Goal: Book appointment/travel/reservation

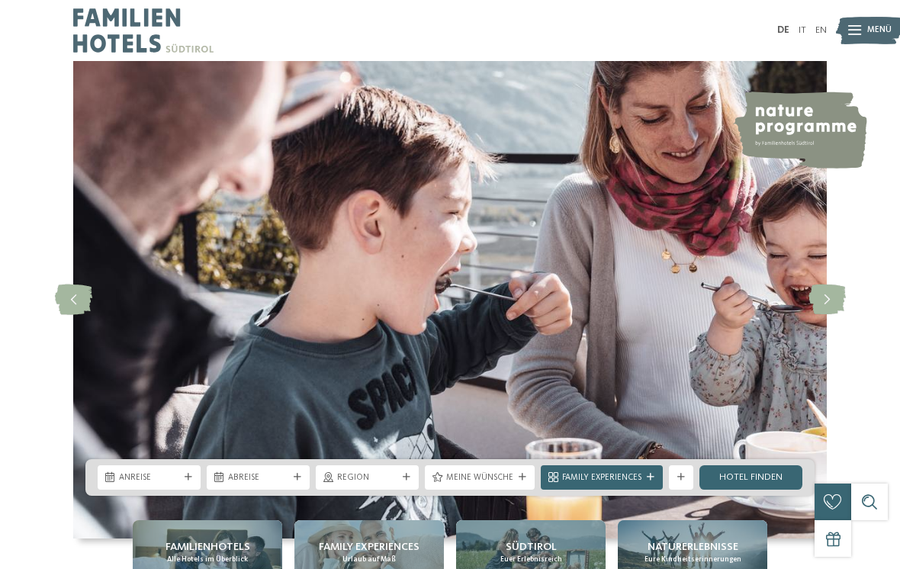
click at [188, 490] on div "Anreise" at bounding box center [149, 477] width 103 height 24
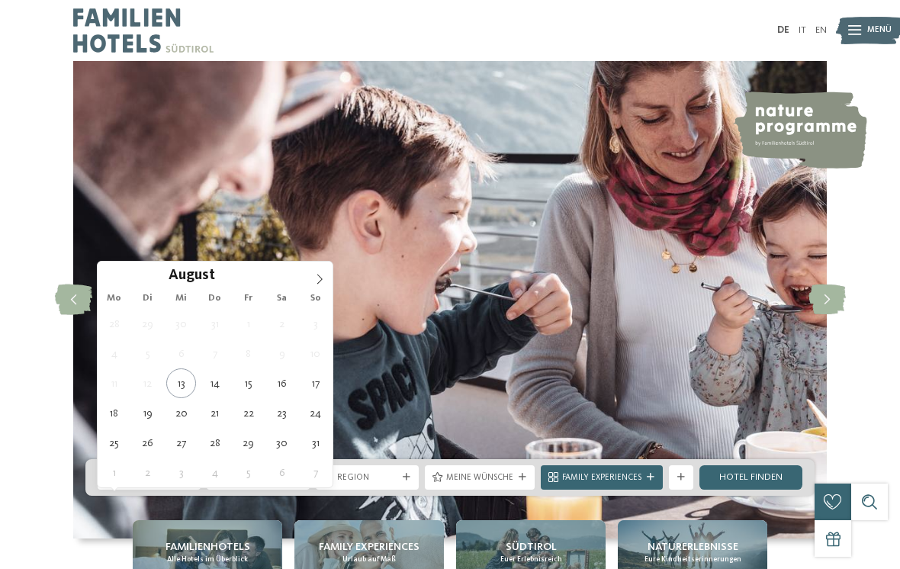
type div "[DATE]"
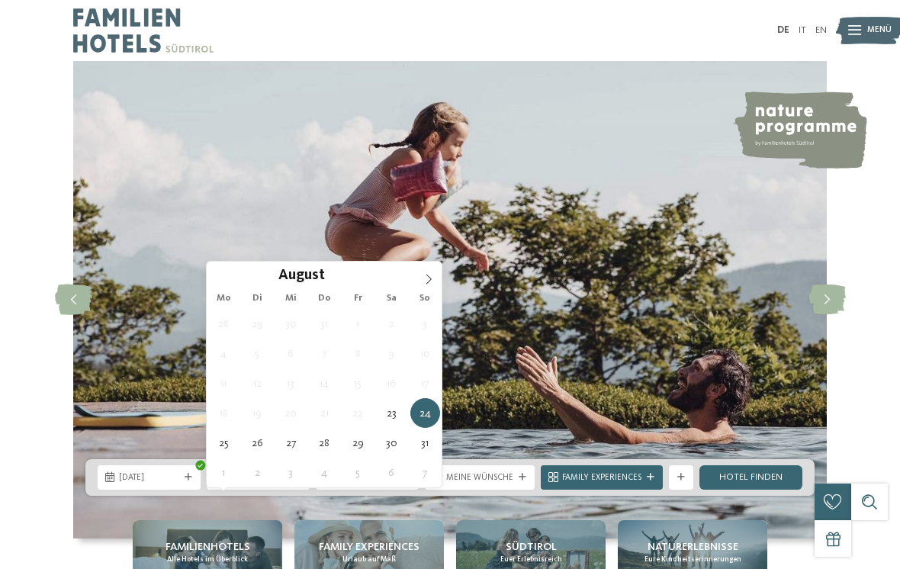
click at [294, 481] on icon at bounding box center [298, 478] width 8 height 8
type div "[DATE]"
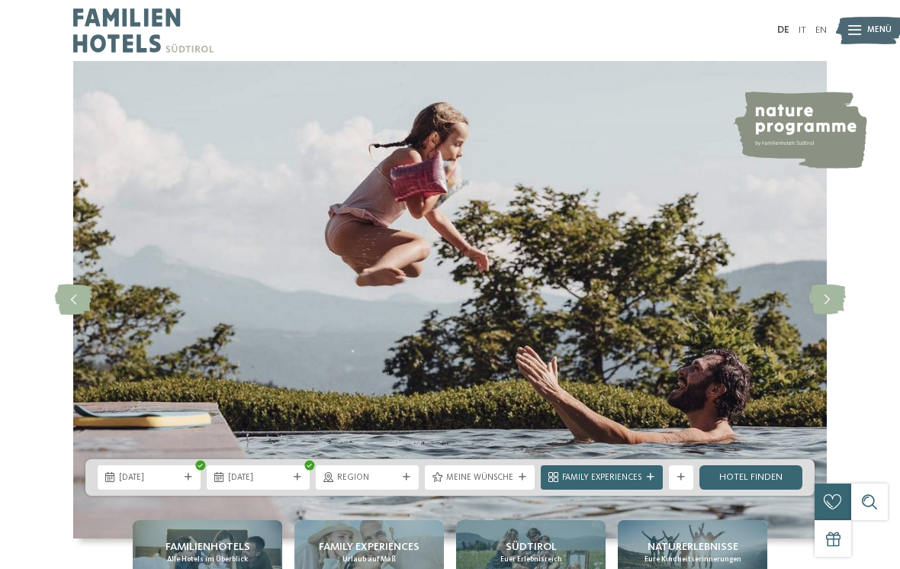
click at [517, 490] on div "Meine Wünsche" at bounding box center [480, 477] width 110 height 24
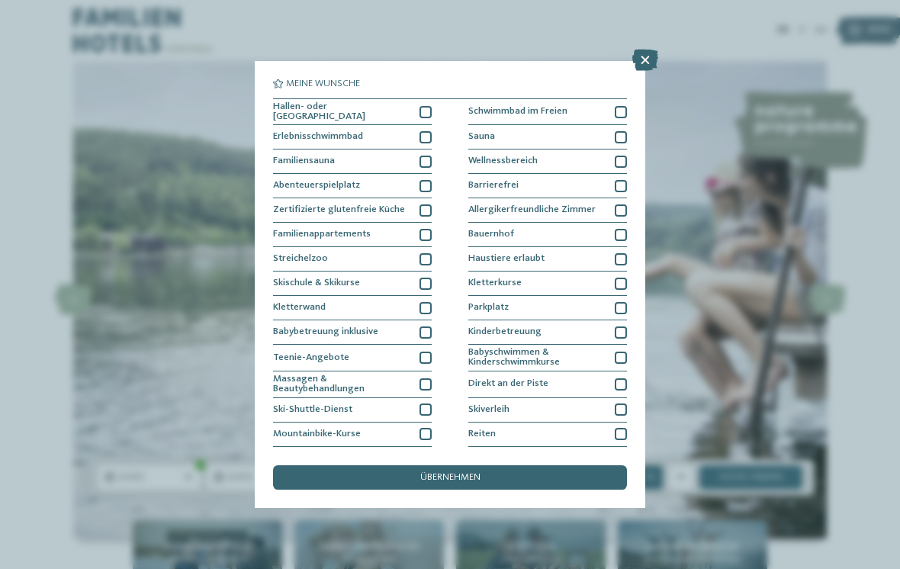
click at [418, 113] on div "Hallen- oder [GEOGRAPHIC_DATA]" at bounding box center [352, 112] width 159 height 27
click at [420, 111] on div at bounding box center [425, 112] width 12 height 12
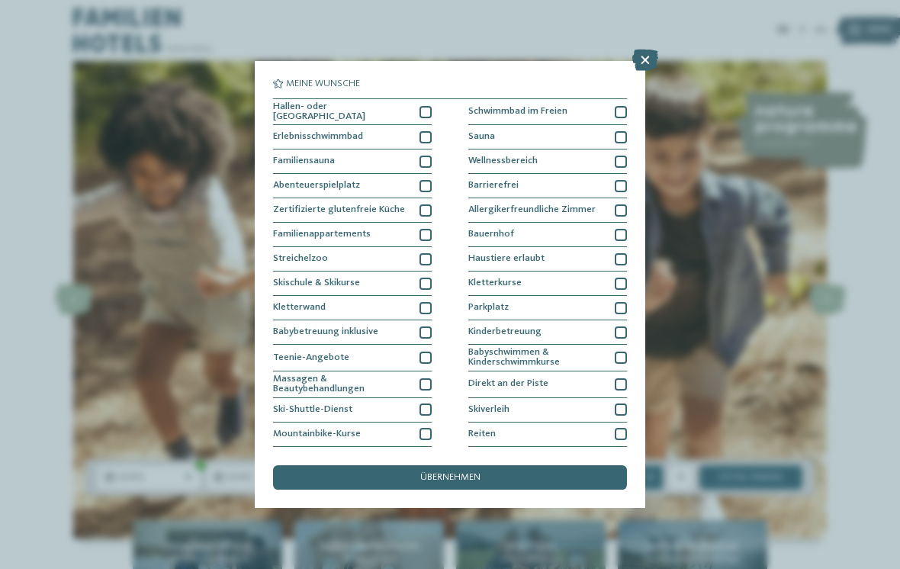
click at [374, 465] on div "übernehmen" at bounding box center [450, 477] width 354 height 24
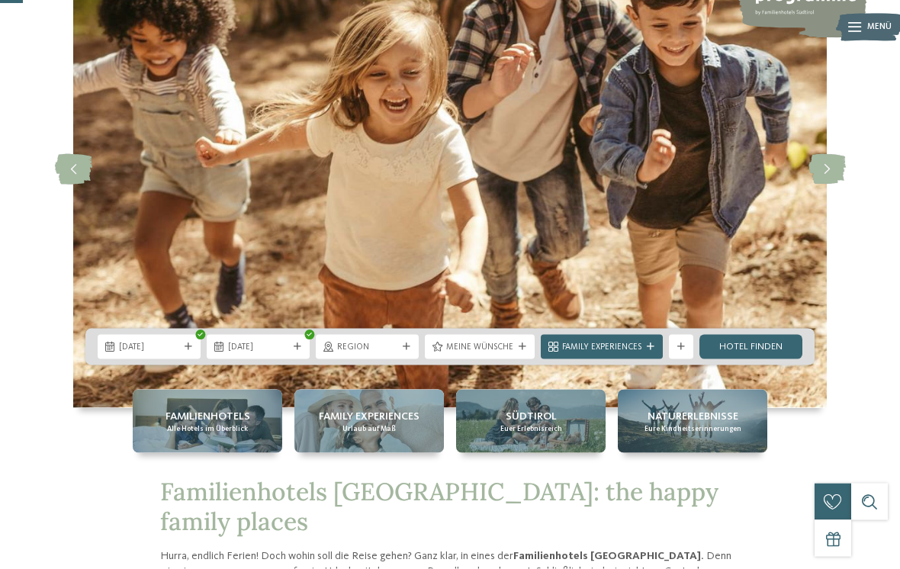
scroll to position [132, 0]
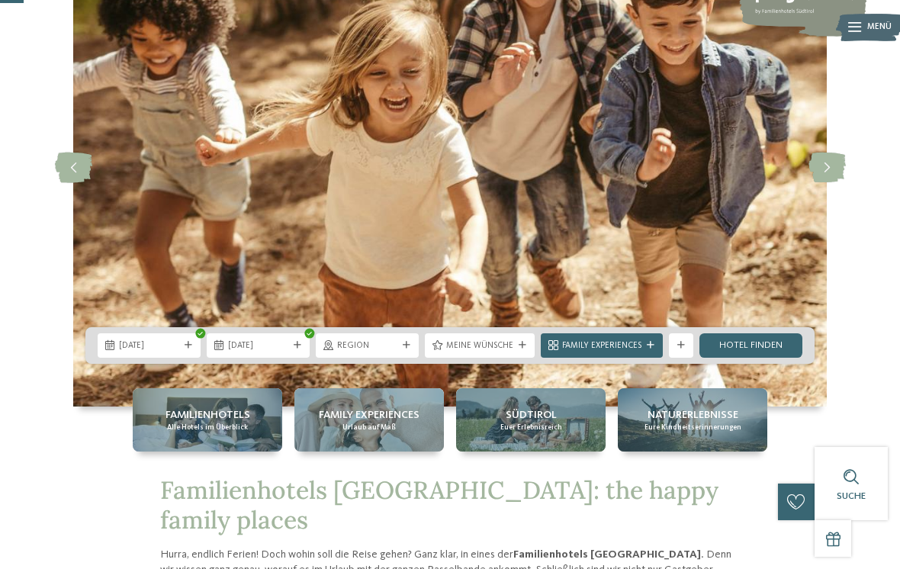
click at [647, 349] on icon at bounding box center [651, 346] width 8 height 8
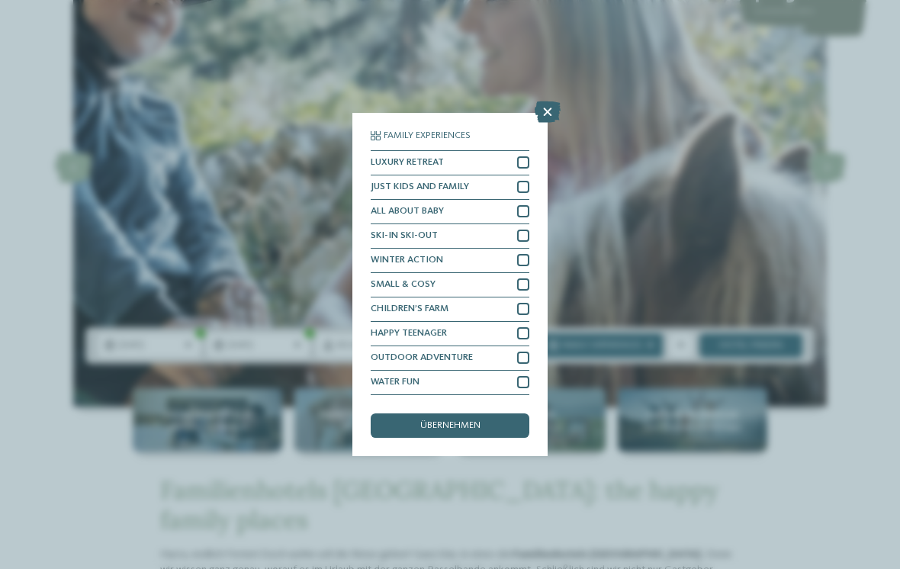
scroll to position [18, 0]
click at [541, 101] on icon at bounding box center [548, 111] width 26 height 21
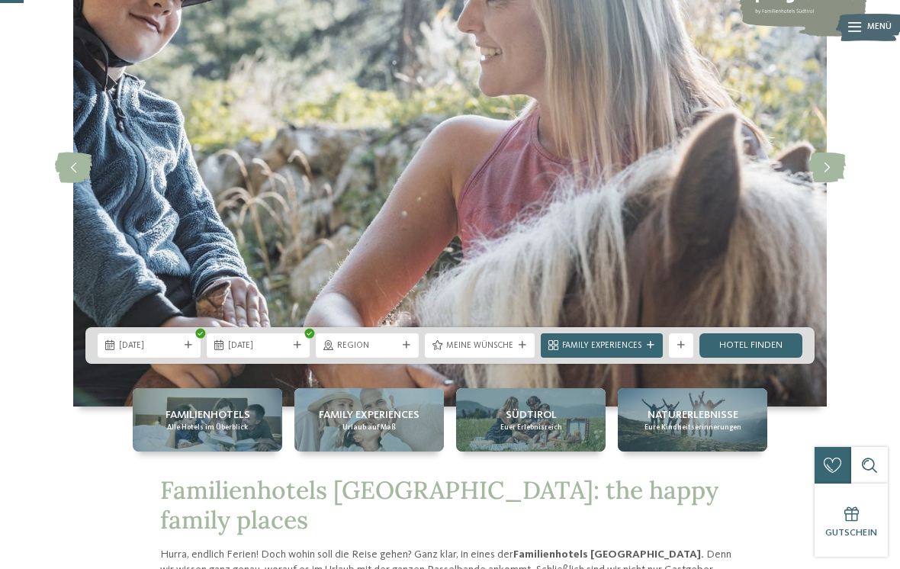
click at [765, 358] on link "Hotel finden" at bounding box center [750, 345] width 103 height 24
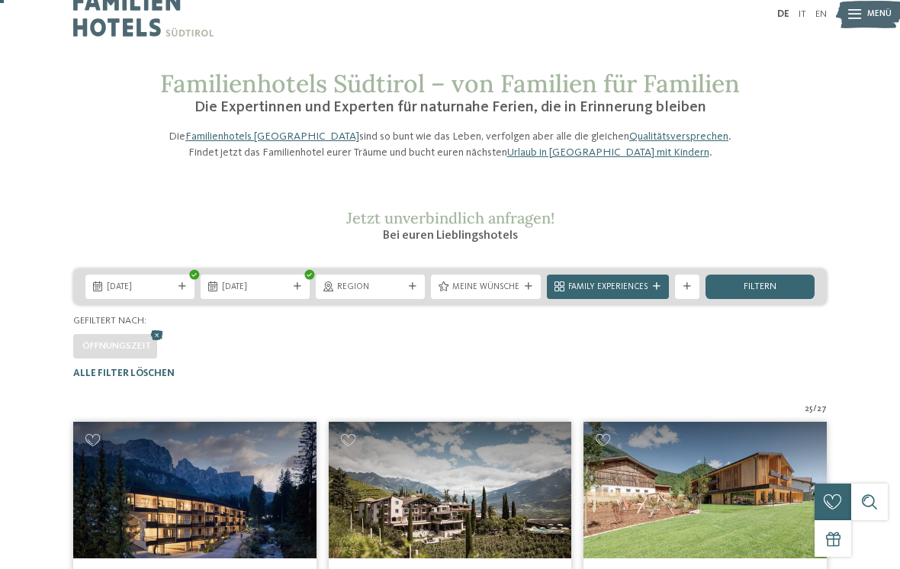
scroll to position [18, 0]
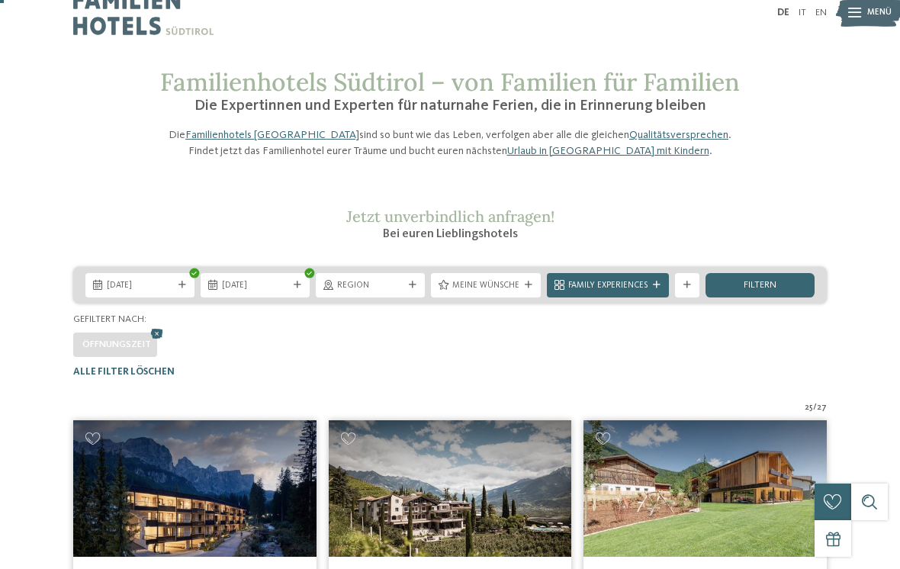
click at [779, 297] on div "filtern" at bounding box center [759, 285] width 109 height 24
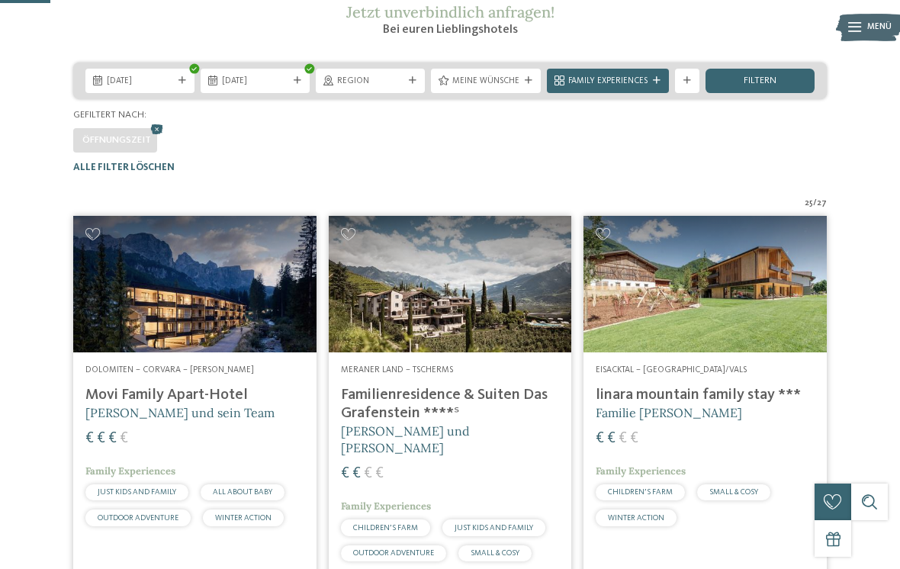
scroll to position [219, 0]
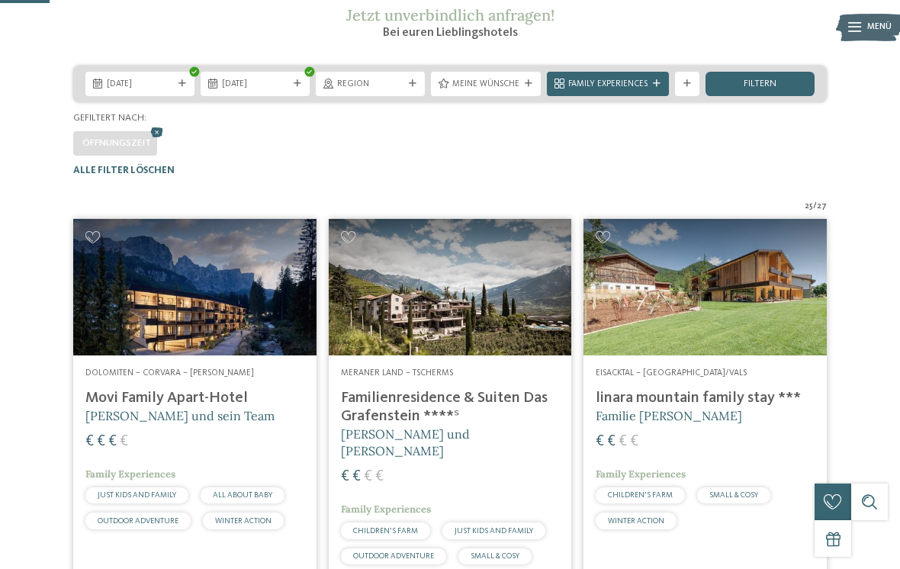
click at [763, 89] on span "filtern" at bounding box center [760, 84] width 33 height 10
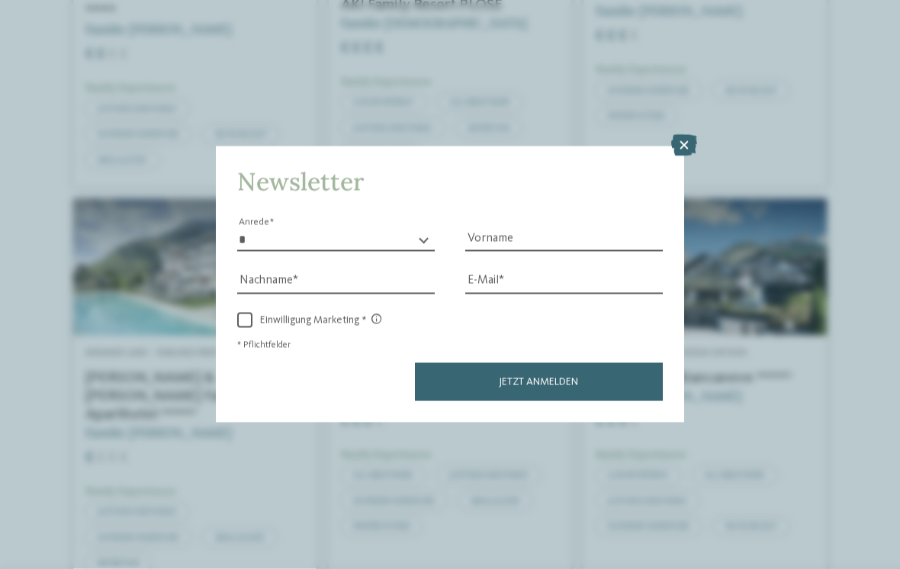
scroll to position [1387, 0]
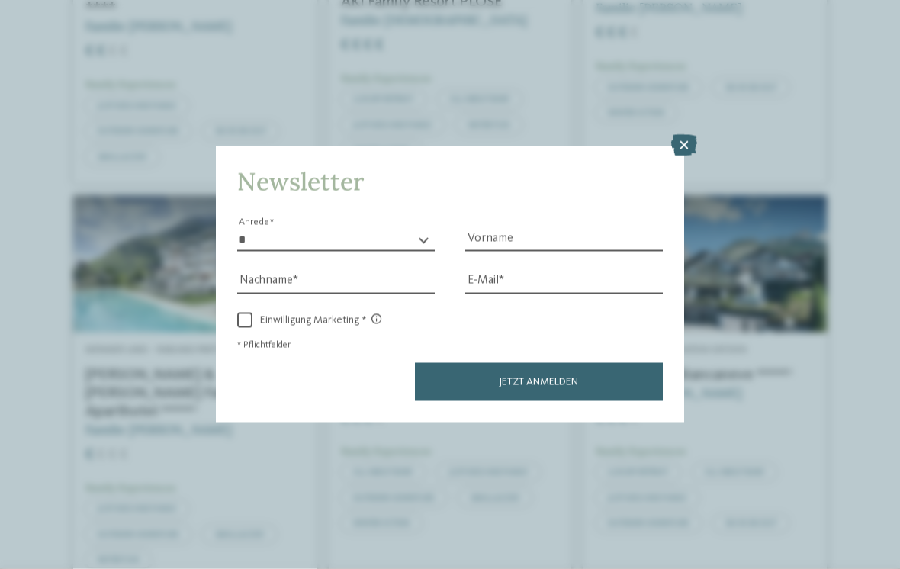
click at [682, 135] on icon at bounding box center [684, 145] width 26 height 21
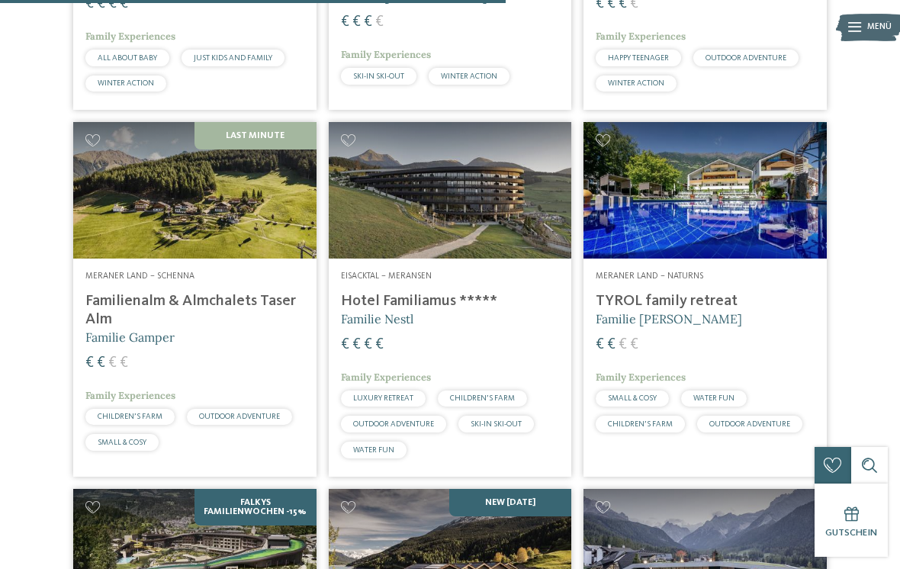
scroll to position [2205, 0]
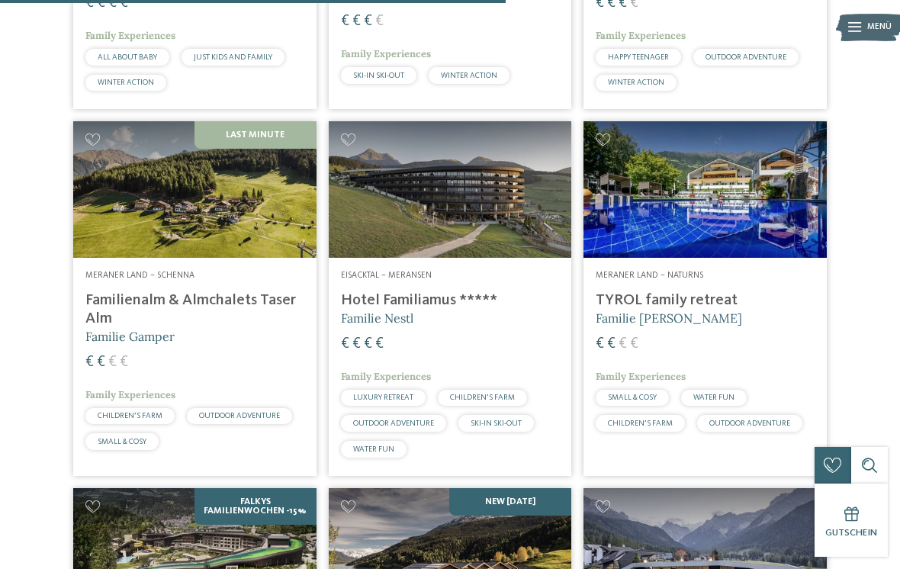
click at [647, 239] on img at bounding box center [704, 189] width 243 height 137
